Goal: Transaction & Acquisition: Purchase product/service

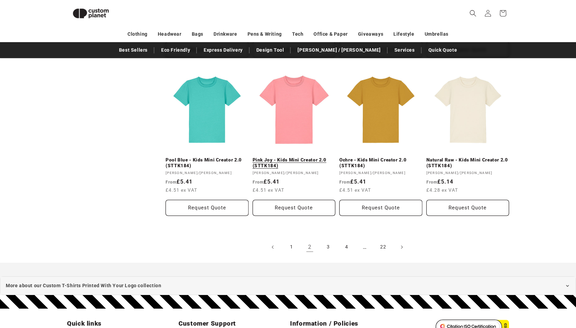
scroll to position [718, 0]
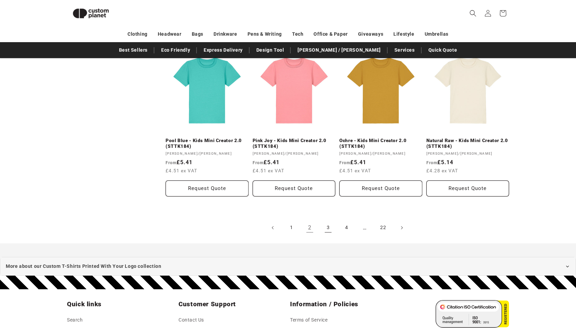
click at [326, 227] on link "3" at bounding box center [328, 227] width 15 height 15
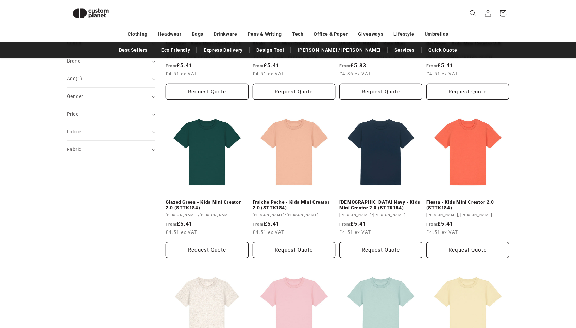
scroll to position [182, 0]
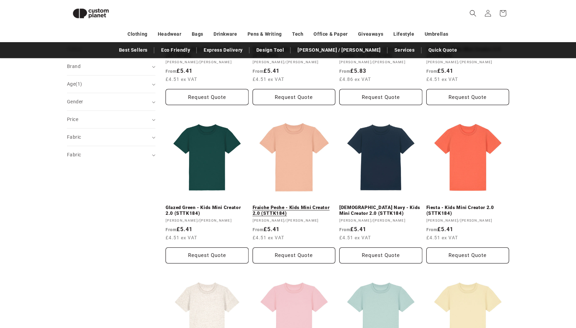
click at [293, 205] on link "Fraiche Peche - Kids Mini Creator 2.0 (STTK184)" at bounding box center [294, 211] width 83 height 12
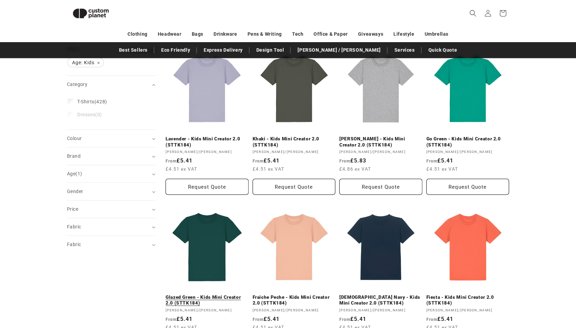
scroll to position [87, 0]
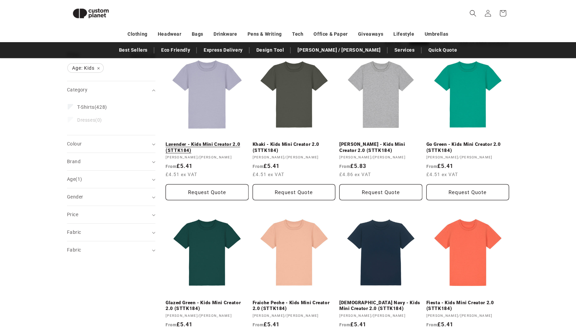
click at [211, 141] on link "Lavender - Kids Mini Creator 2.0 (STTK184)" at bounding box center [207, 147] width 83 height 12
click at [295, 300] on link "Fraiche Peche - Kids Mini Creator 2.0 (STTK184)" at bounding box center [294, 306] width 83 height 12
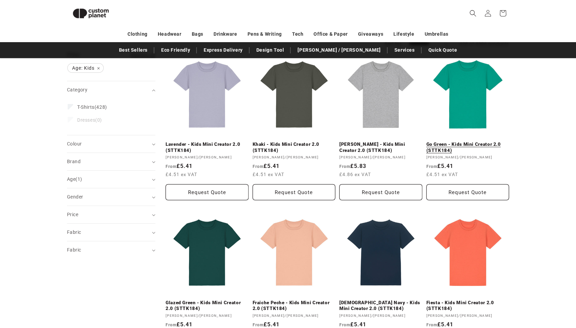
click at [475, 141] on link "Go Green - Kids Mini Creator 2.0 (STTK184)" at bounding box center [467, 147] width 83 height 12
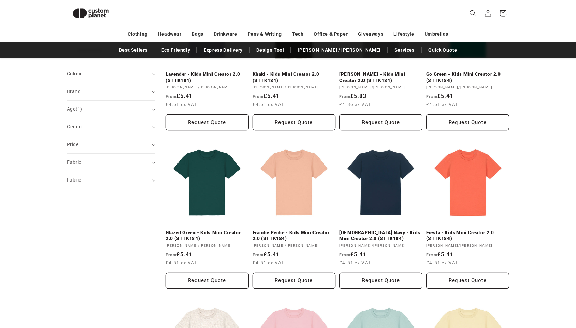
scroll to position [0, 0]
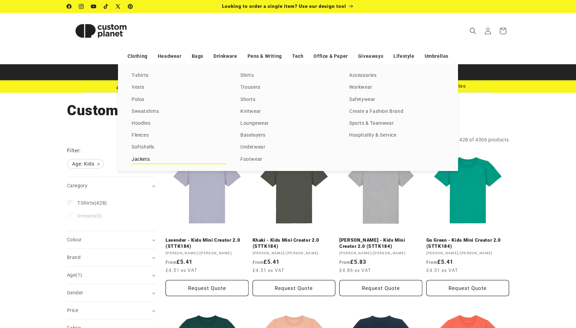
click at [137, 159] on link "Jackets" at bounding box center [179, 159] width 95 height 9
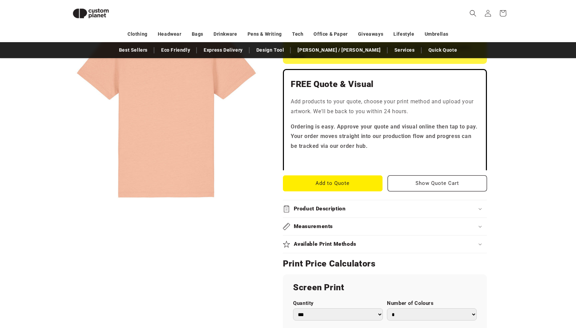
scroll to position [211, 0]
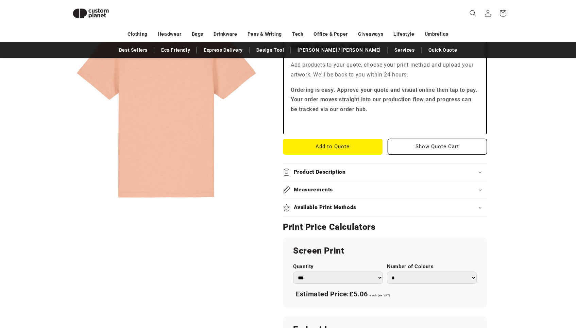
click at [479, 210] on div "Available Print Methods" at bounding box center [385, 207] width 204 height 7
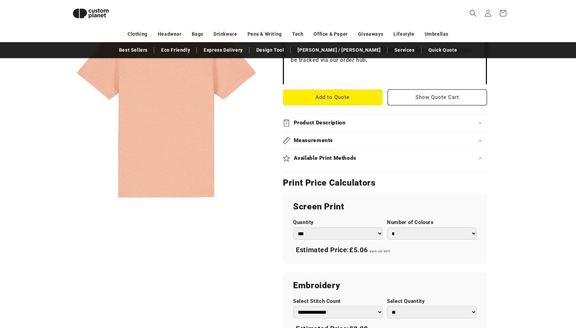
scroll to position [229, 0]
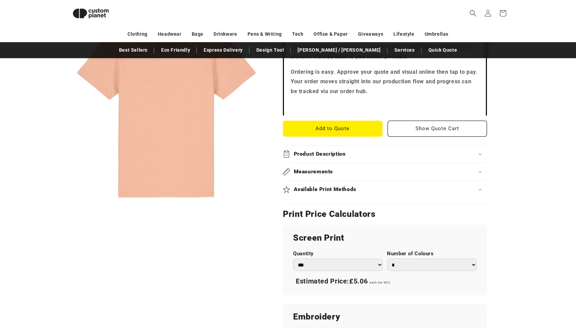
click at [480, 152] on div "Product Description" at bounding box center [385, 154] width 204 height 7
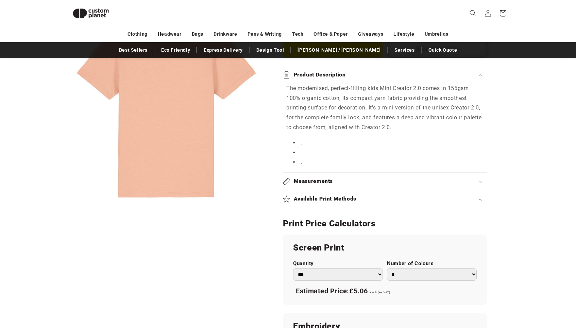
scroll to position [324, 0]
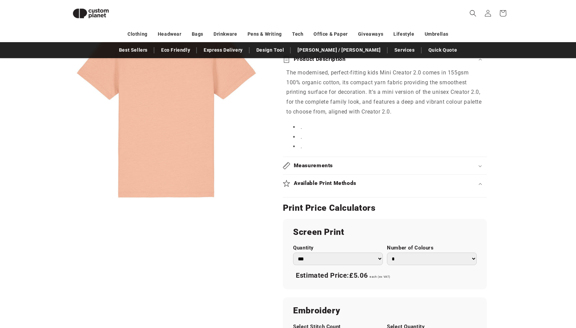
click at [479, 167] on div "Measurements" at bounding box center [385, 165] width 204 height 7
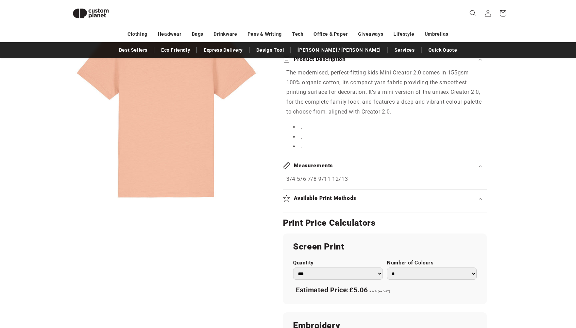
click at [479, 203] on summary "Available Print Methods" at bounding box center [385, 198] width 204 height 17
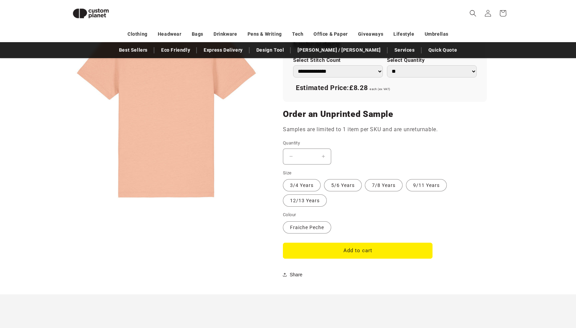
scroll to position [603, 0]
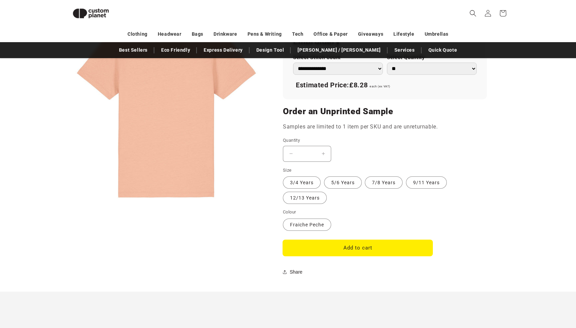
click at [358, 245] on button "Add to cart" at bounding box center [358, 248] width 150 height 16
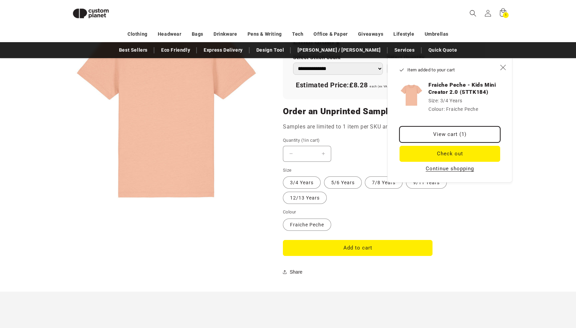
click at [446, 136] on link "View cart (1)" at bounding box center [449, 134] width 101 height 16
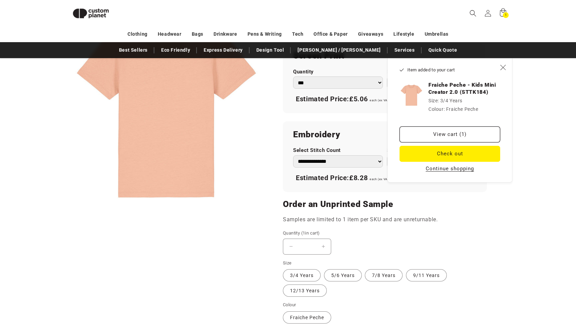
scroll to position [511, 0]
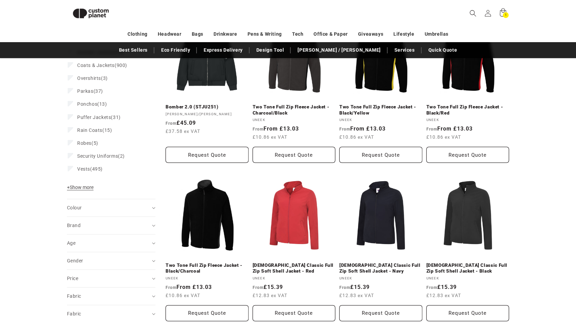
scroll to position [124, 0]
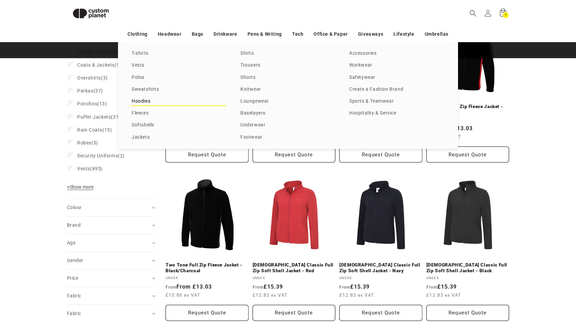
click at [146, 105] on link "Hoodies" at bounding box center [179, 101] width 95 height 9
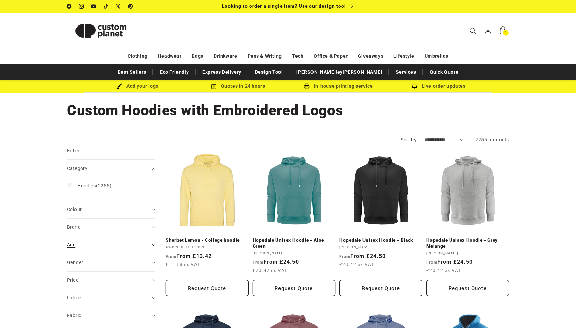
click at [145, 244] on div "Age (0)" at bounding box center [108, 244] width 83 height 7
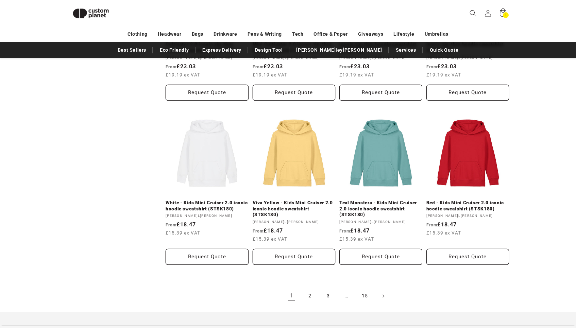
scroll to position [712, 0]
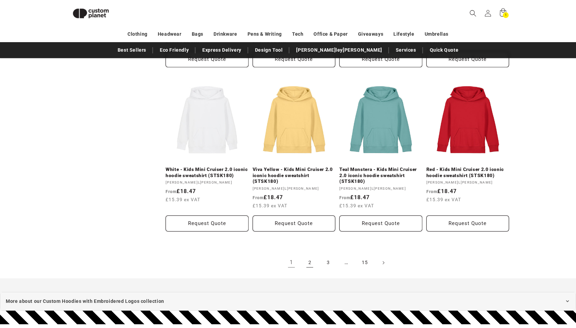
click at [311, 262] on link "2" at bounding box center [309, 262] width 15 height 15
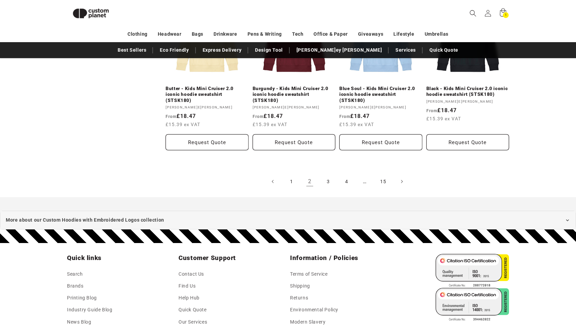
scroll to position [813, 0]
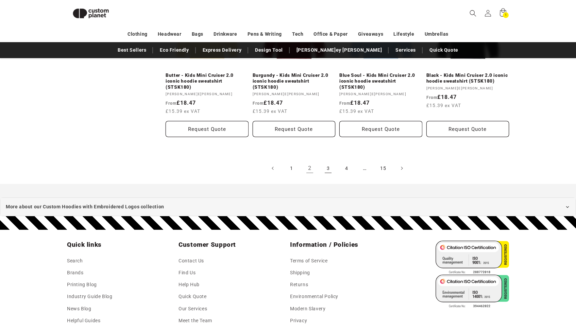
click at [326, 161] on link "3" at bounding box center [328, 168] width 15 height 15
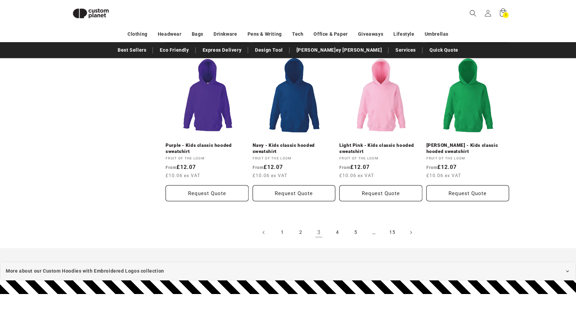
scroll to position [774, 0]
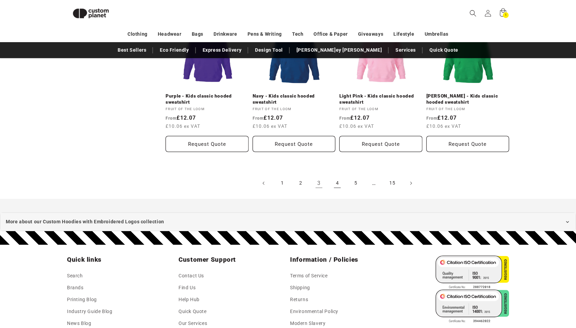
click at [339, 177] on link "4" at bounding box center [337, 183] width 15 height 15
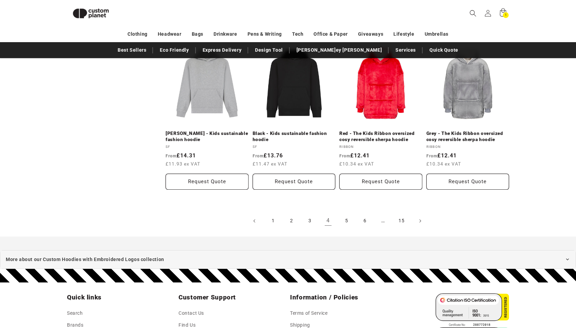
scroll to position [739, 0]
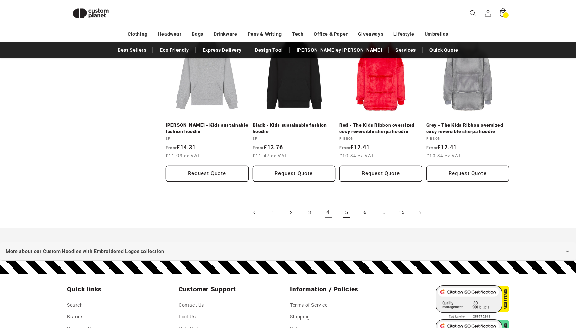
click at [346, 209] on link "5" at bounding box center [346, 212] width 15 height 15
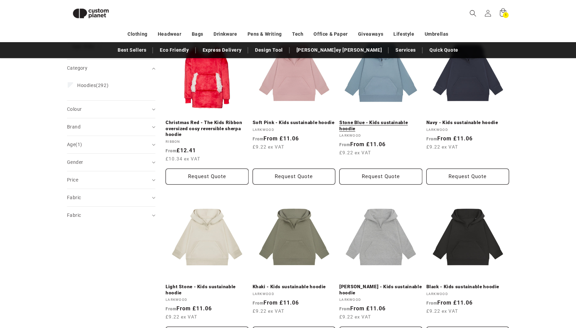
scroll to position [107, 0]
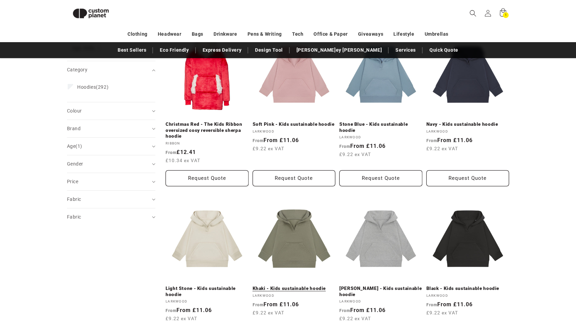
click at [290, 286] on link "Khaki - Kids sustainable hoodie" at bounding box center [294, 289] width 83 height 6
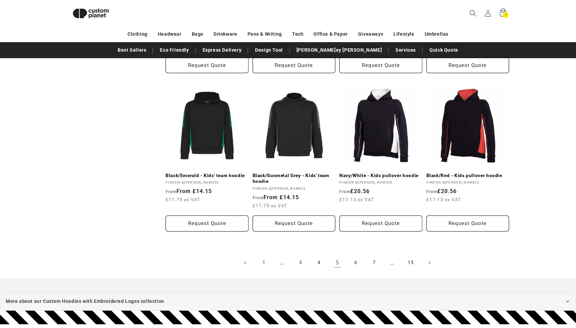
scroll to position [815, 0]
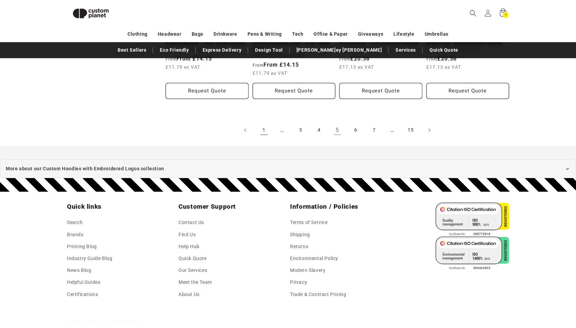
click at [266, 131] on link "1" at bounding box center [263, 130] width 15 height 15
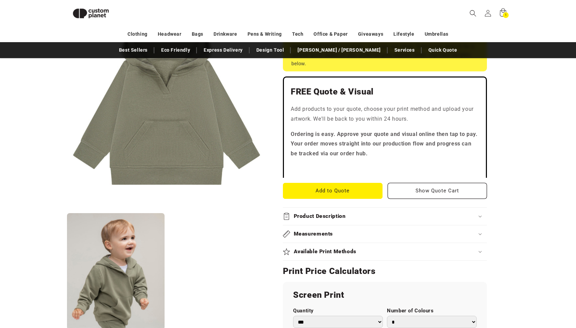
scroll to position [170, 0]
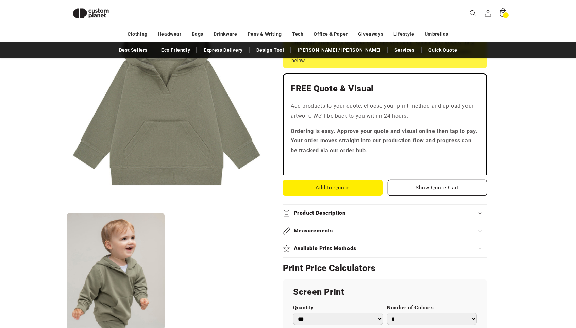
click at [391, 227] on summary "Measurements" at bounding box center [385, 230] width 204 height 17
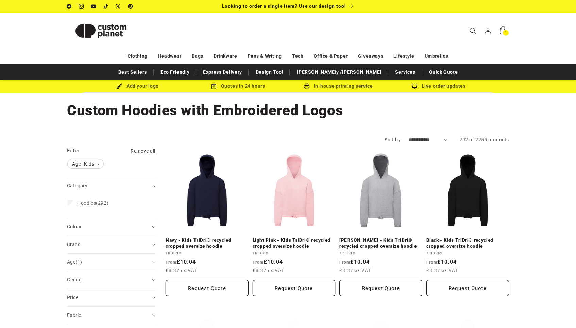
click at [380, 237] on link "Heather Grey - Kids TriDri® recycled cropped oversize hoodie" at bounding box center [380, 243] width 83 height 12
click at [503, 28] on icon at bounding box center [502, 29] width 7 height 9
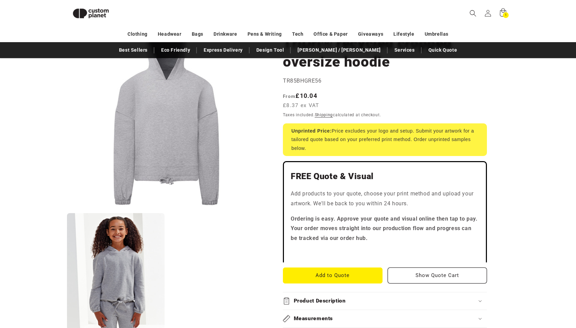
scroll to position [105, 0]
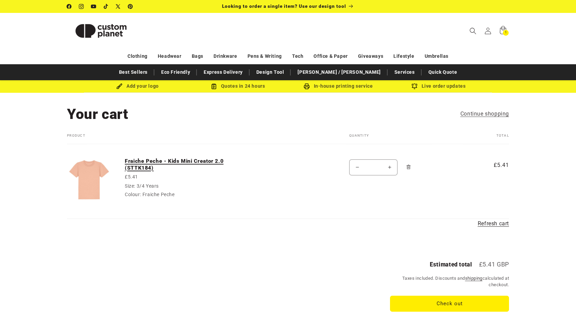
click at [139, 162] on link "Fraiche Peche - Kids Mini Creator 2.0 (STTK184)" at bounding box center [176, 165] width 102 height 14
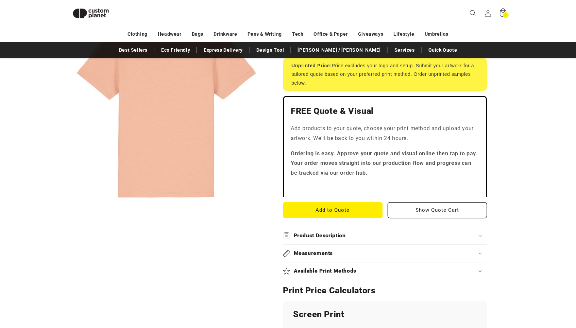
scroll to position [157, 0]
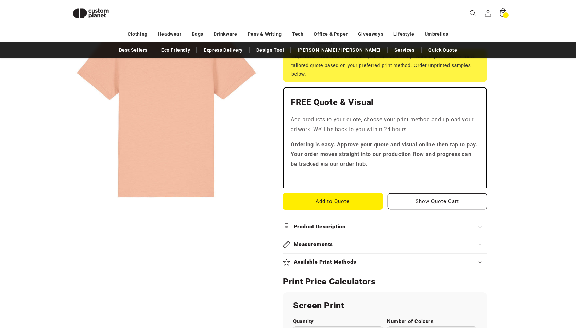
click at [343, 202] on button "Add to Quote" at bounding box center [333, 201] width 100 height 16
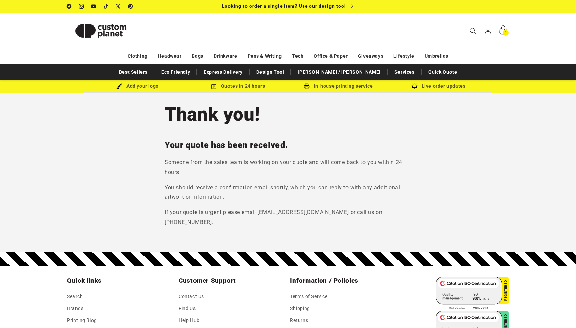
click at [502, 31] on icon at bounding box center [503, 31] width 16 height 16
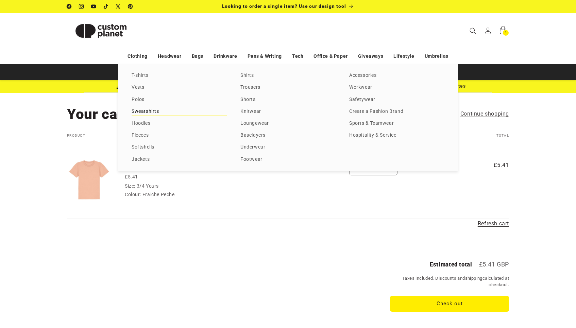
click at [147, 113] on link "Sweatshirts" at bounding box center [179, 111] width 95 height 9
